Goal: Task Accomplishment & Management: Use online tool/utility

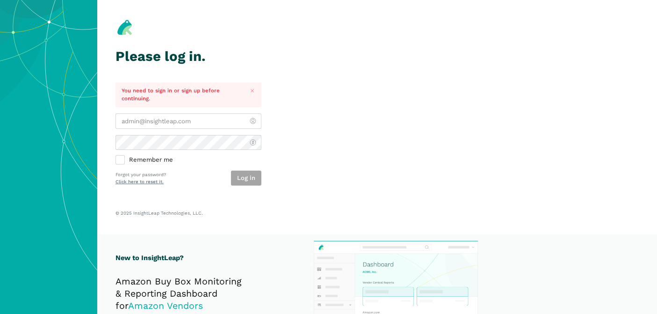
type input "[PERSON_NAME][EMAIL_ADDRESS][DOMAIN_NAME]"
click at [305, 176] on section "Please log in. You need to sign in or sign up before continuing. [PERSON_NAME][…" at bounding box center [377, 117] width 560 height 234
click at [259, 180] on button "Log in" at bounding box center [246, 177] width 30 height 15
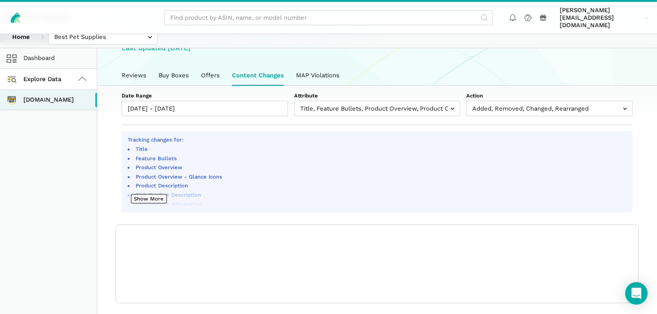
scroll to position [52, 0]
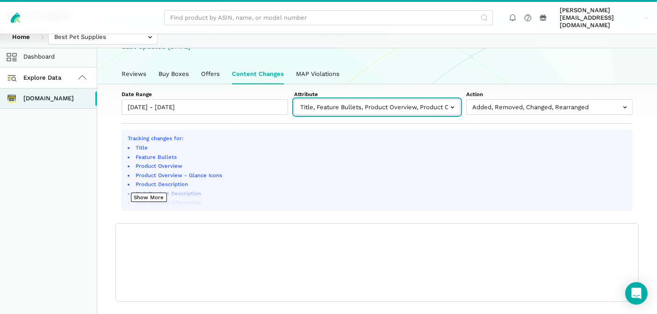
click at [346, 105] on input "text" at bounding box center [377, 106] width 167 height 15
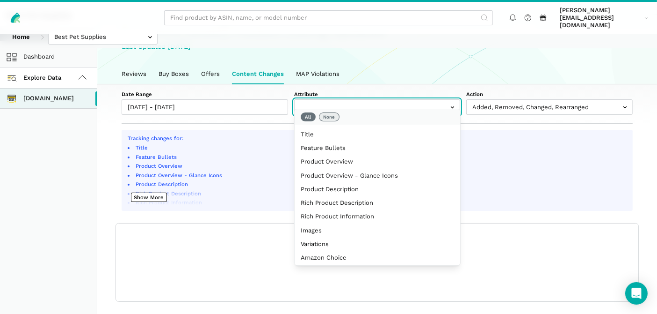
click at [332, 116] on button "None" at bounding box center [329, 116] width 21 height 9
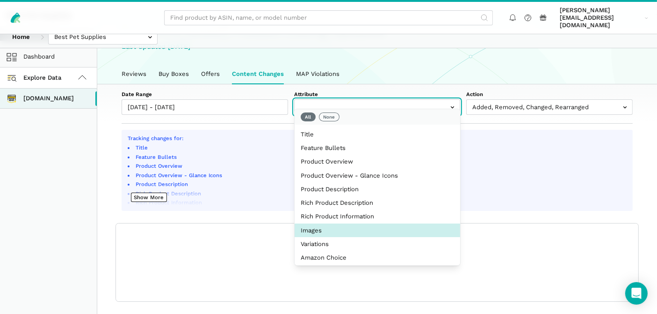
select select "image_urls"
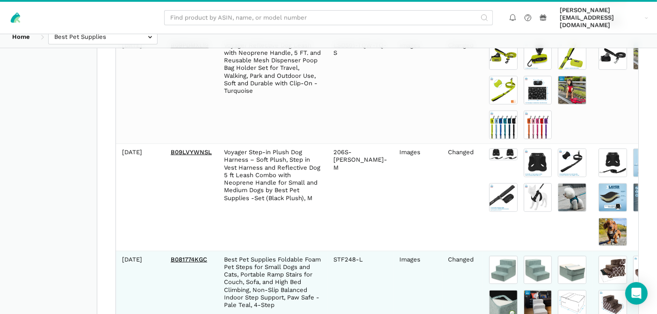
scroll to position [694, 0]
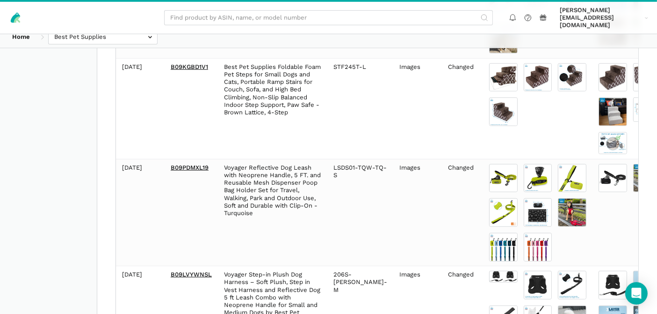
drag, startPoint x: 643, startPoint y: 212, endPoint x: 639, endPoint y: 218, distance: 6.1
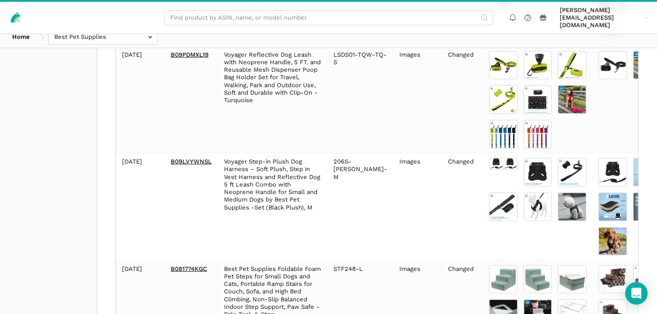
scroll to position [901, 0]
